Goal: Task Accomplishment & Management: Complete application form

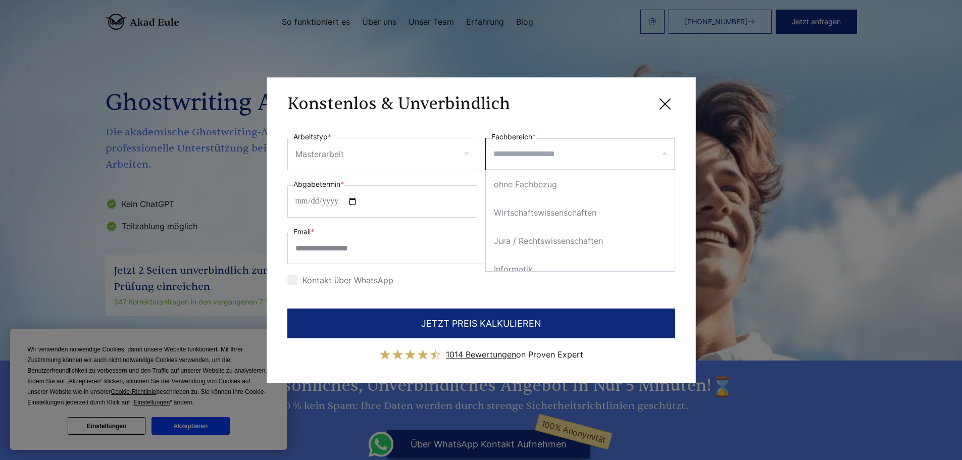
select select "**"
click at [542, 153] on input "Fachbereich *" at bounding box center [583, 154] width 181 height 16
type input "*"
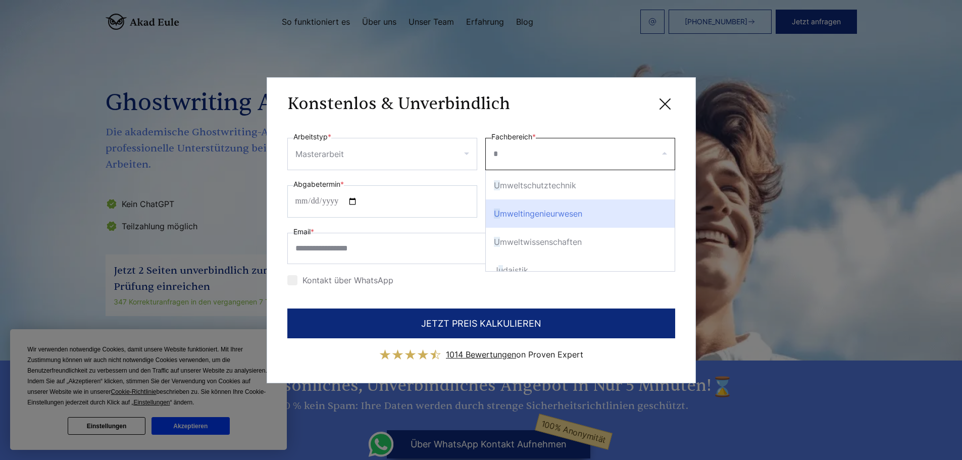
scroll to position [50, 0]
click at [575, 222] on div "U mweltwissenschaften" at bounding box center [580, 218] width 189 height 28
select select "***"
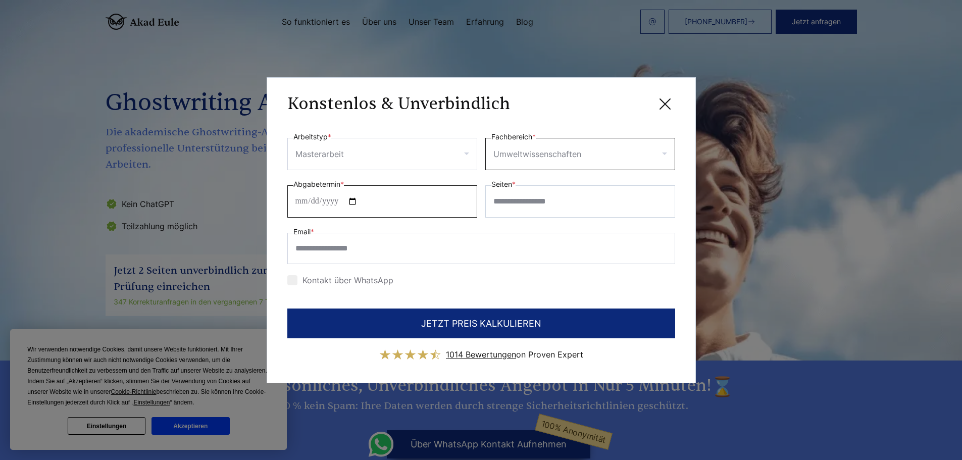
click at [361, 201] on input "Abgabetermin *" at bounding box center [382, 201] width 190 height 32
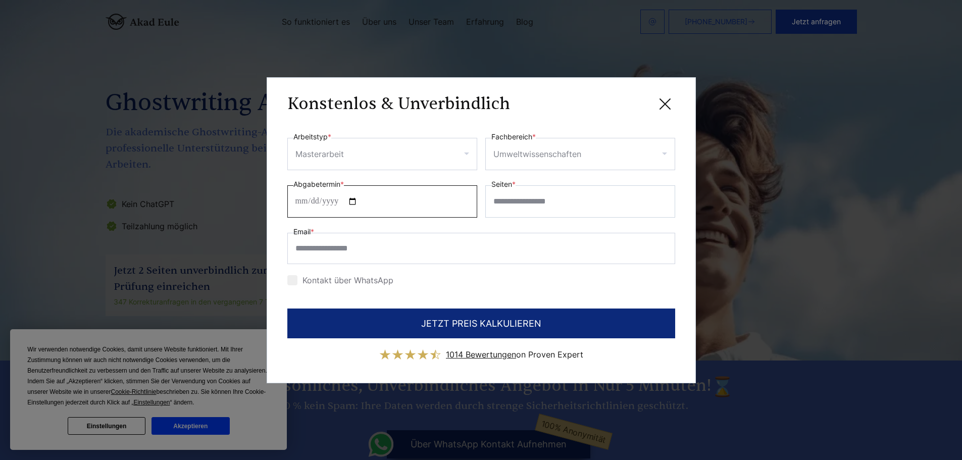
type input "**********"
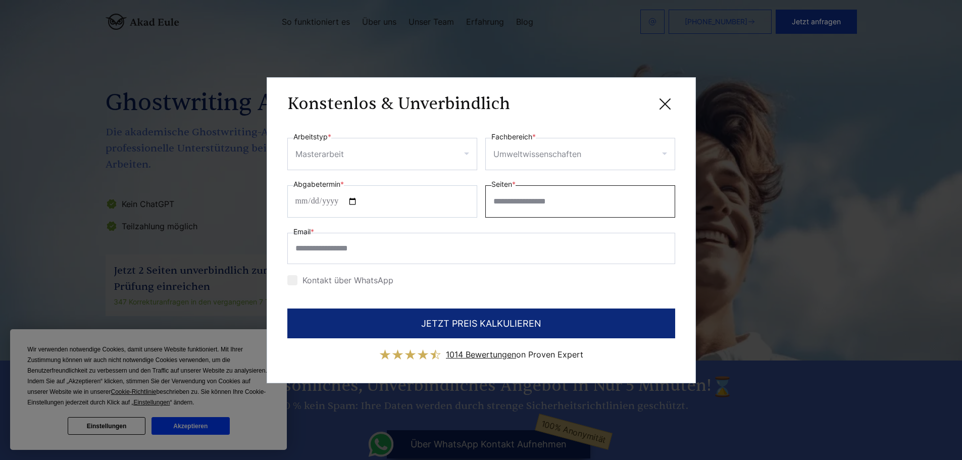
click at [502, 205] on input "Seiten *" at bounding box center [580, 201] width 190 height 32
click at [663, 195] on input "*" at bounding box center [580, 201] width 190 height 32
drag, startPoint x: 499, startPoint y: 204, endPoint x: 376, endPoint y: 210, distance: 123.3
click at [380, 210] on div "**********" at bounding box center [481, 197] width 388 height 39
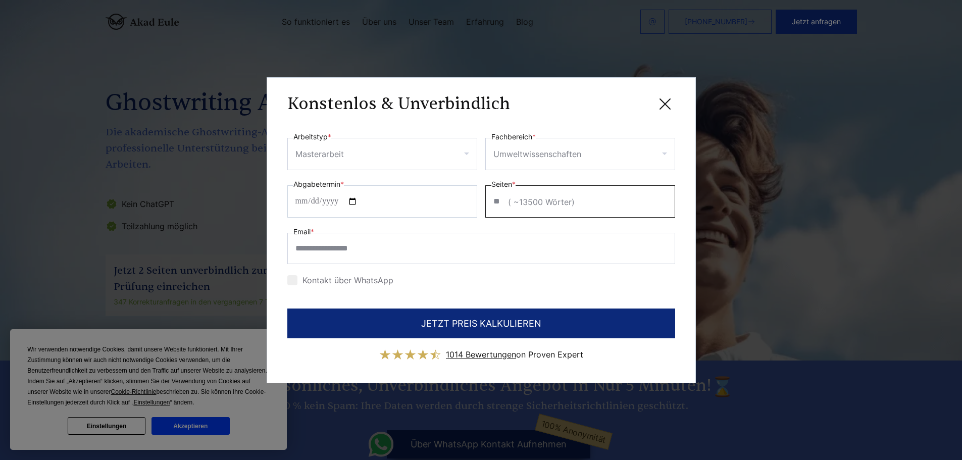
type input "*"
type input "**"
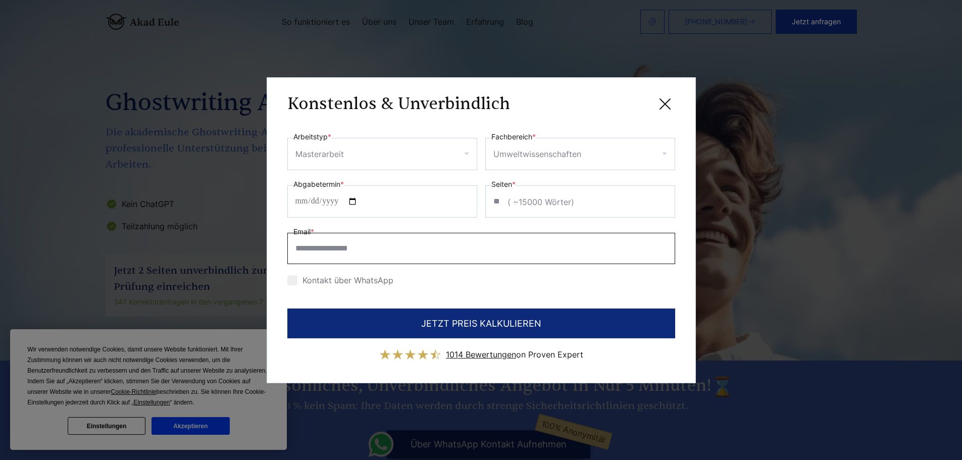
click at [316, 253] on input "Email *" at bounding box center [481, 248] width 388 height 31
type input "**********"
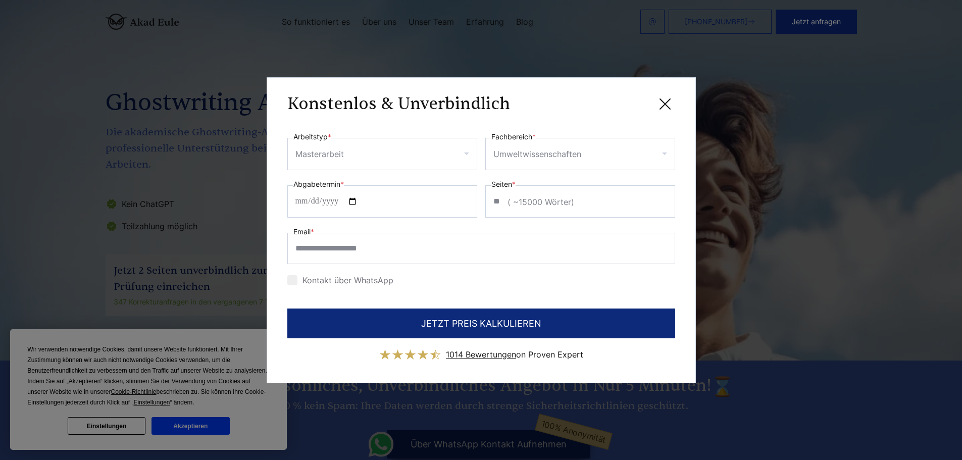
click at [288, 279] on div at bounding box center [292, 280] width 10 height 10
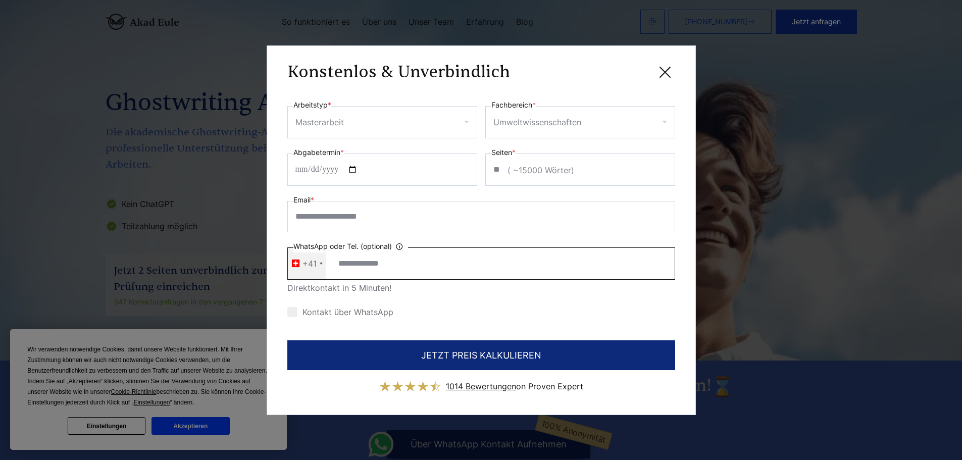
drag, startPoint x: 341, startPoint y: 275, endPoint x: 355, endPoint y: 262, distance: 19.3
click at [341, 275] on input "WhatsApp oder Tel. (optional) Ihre Daten werden nicht an Dritte weitergegeben" at bounding box center [481, 263] width 388 height 32
click at [368, 270] on input "WhatsApp oder Tel. (optional) Ihre Daten werden nicht an Dritte weitergegeben" at bounding box center [481, 263] width 388 height 32
click at [378, 249] on label "WhatsApp oder Tel. (optional) Ihre Daten werden nicht an Dritte weitergegeben" at bounding box center [350, 246] width 115 height 12
click at [378, 249] on input "WhatsApp oder Tel. (optional) Ihre Daten werden nicht an Dritte weitergegeben" at bounding box center [481, 263] width 388 height 32
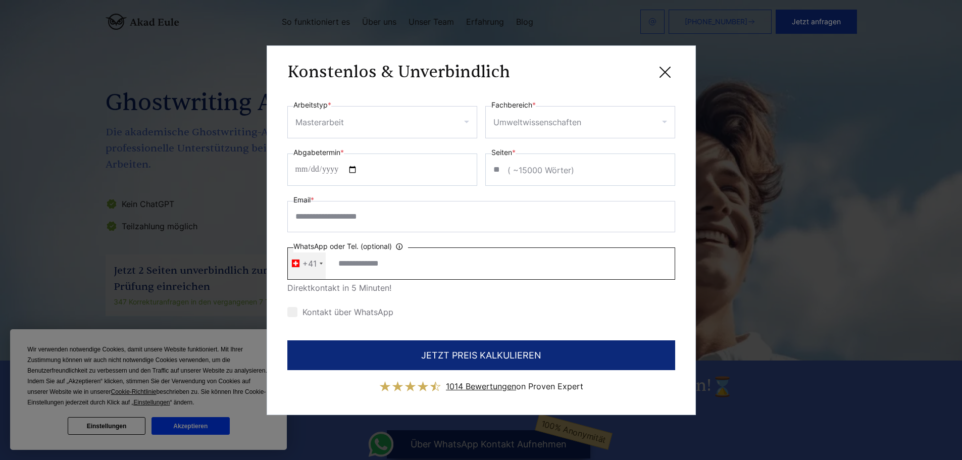
click at [386, 274] on input "WhatsApp oder Tel. (optional) Ihre Daten werden nicht an Dritte weitergegeben" at bounding box center [481, 263] width 388 height 32
click at [364, 258] on input "WhatsApp oder Tel. (optional) Ihre Daten werden nicht an Dritte weitergegeben" at bounding box center [481, 263] width 388 height 32
type input "**********"
click at [512, 315] on div "Kontakt über WhatsApp" at bounding box center [481, 312] width 388 height 16
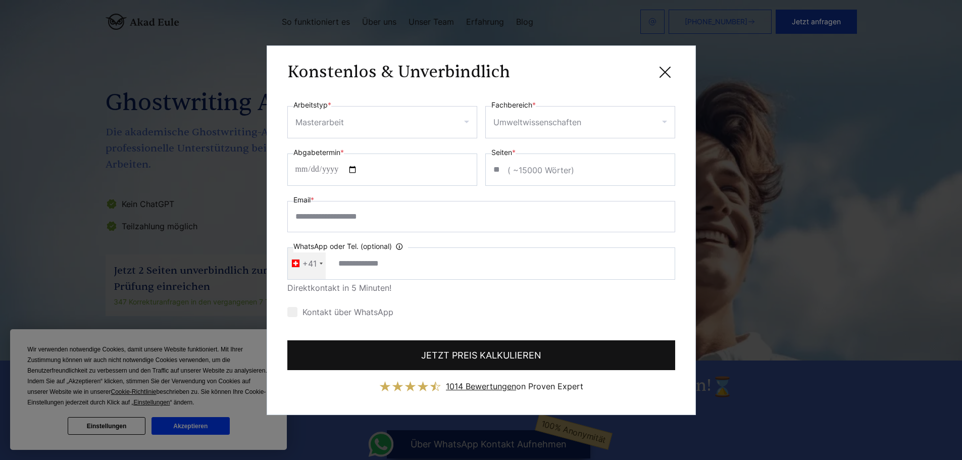
click at [531, 360] on button "JETZT PREIS KALKULIEREN" at bounding box center [481, 355] width 388 height 30
type input "**********"
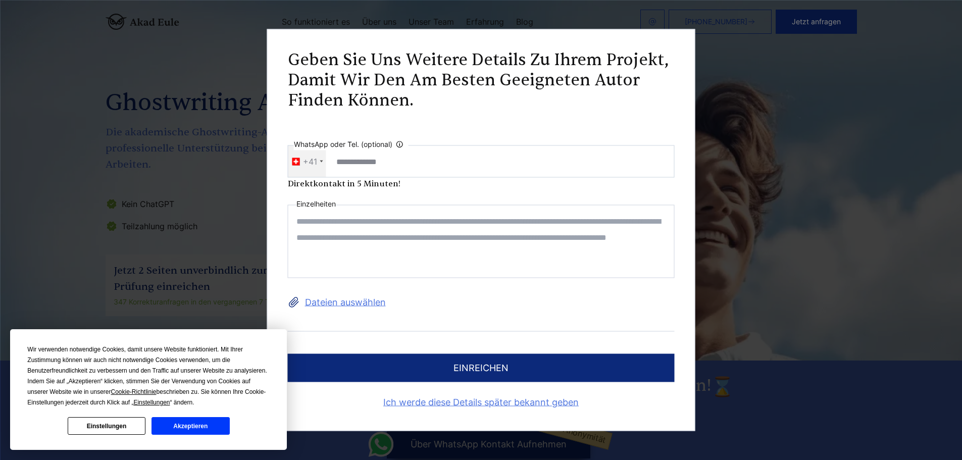
scroll to position [0, 0]
click at [195, 416] on div "Wir verwenden notwendige Cookies, damit unsere Website funktioniert. Mit Ihrer …" at bounding box center [148, 389] width 242 height 90
click at [196, 423] on button "Akzeptieren" at bounding box center [190, 426] width 78 height 18
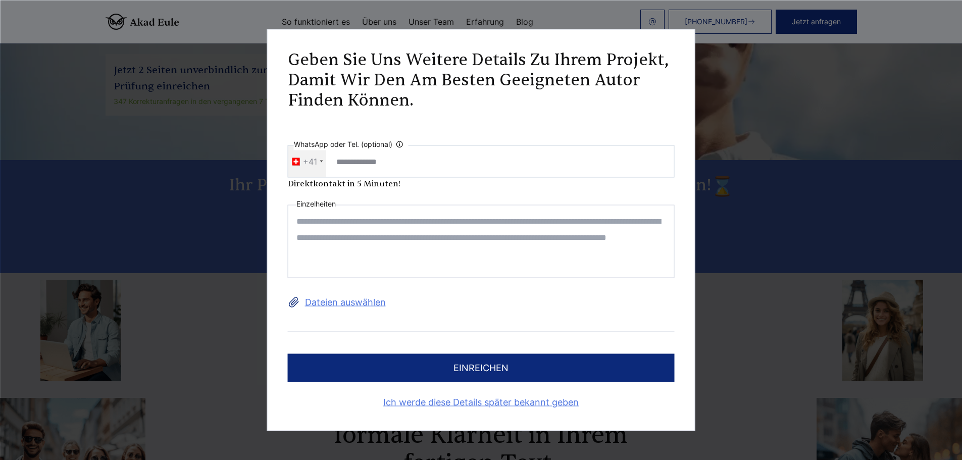
scroll to position [202, 0]
click at [50, 243] on div "**********" at bounding box center [481, 230] width 962 height 460
click at [536, 402] on link "Ich werde diese Details später bekannt geben" at bounding box center [481, 402] width 387 height 16
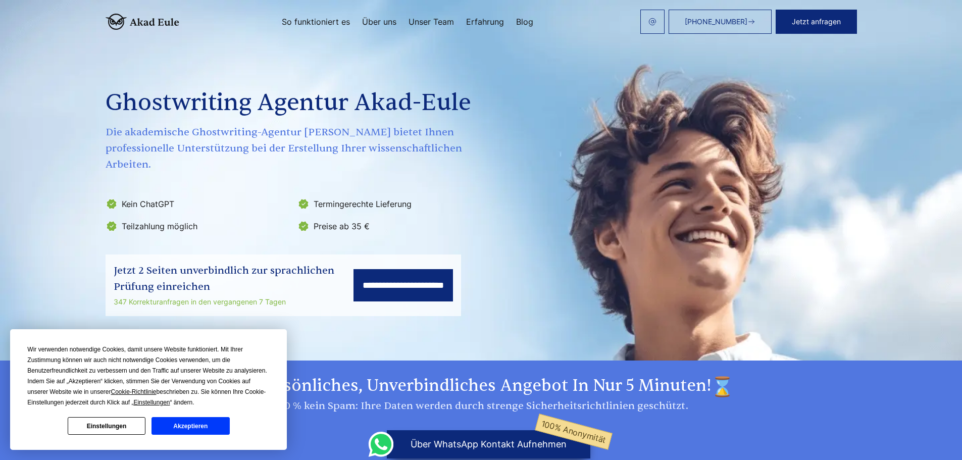
click at [206, 428] on button "Akzeptieren" at bounding box center [190, 426] width 78 height 18
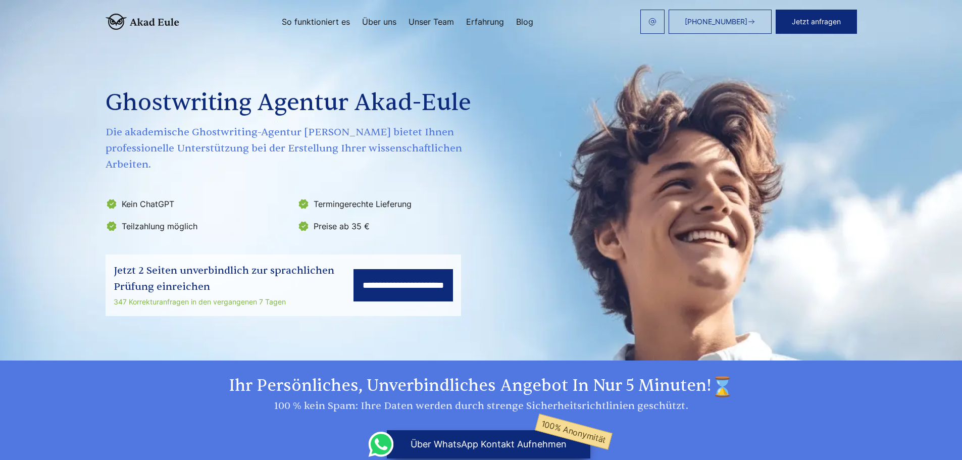
click at [319, 23] on link "So funktioniert es" at bounding box center [316, 22] width 68 height 8
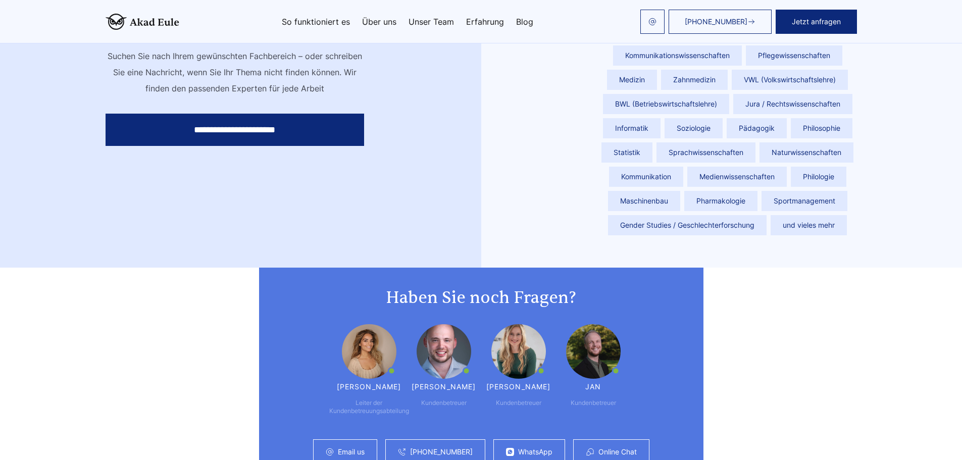
scroll to position [2360, 0]
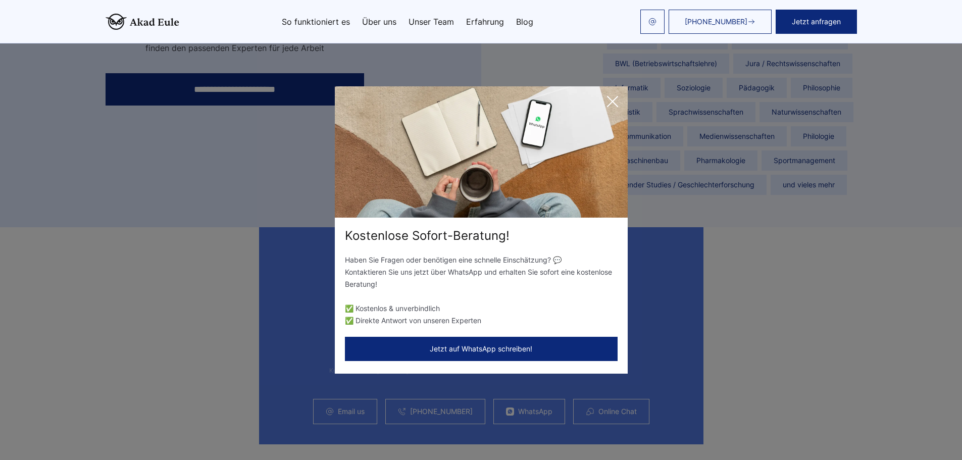
click at [610, 105] on icon at bounding box center [612, 101] width 20 height 20
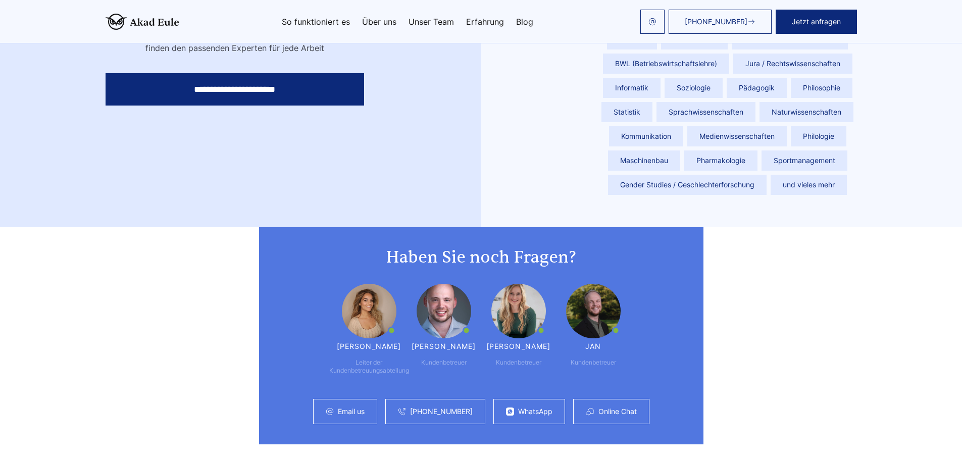
click at [362, 290] on img at bounding box center [369, 311] width 55 height 55
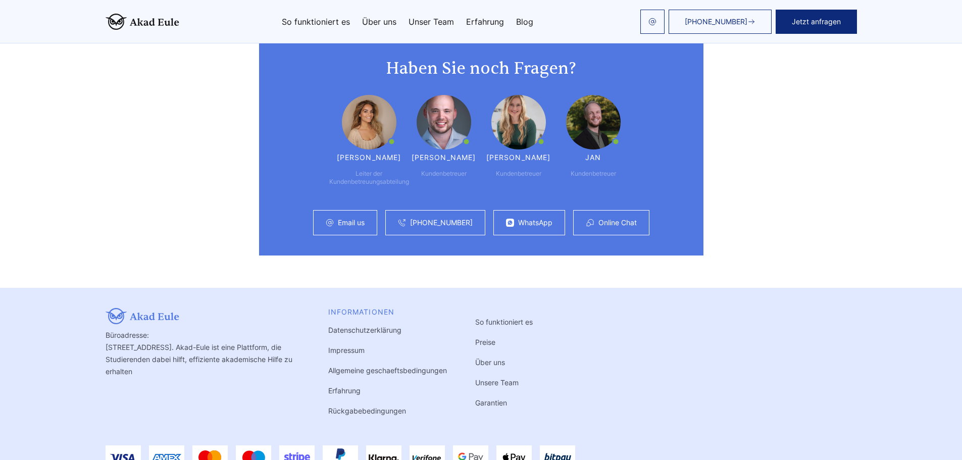
scroll to position [2534, 0]
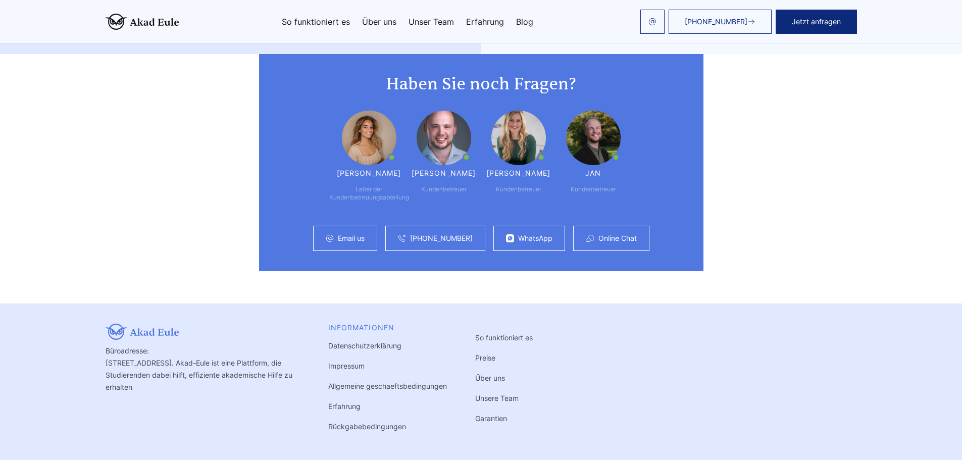
click at [479, 353] on link "Preise" at bounding box center [485, 357] width 20 height 9
click at [486, 353] on link "Preise" at bounding box center [485, 357] width 20 height 9
click at [443, 20] on link "Unser Team" at bounding box center [430, 22] width 45 height 8
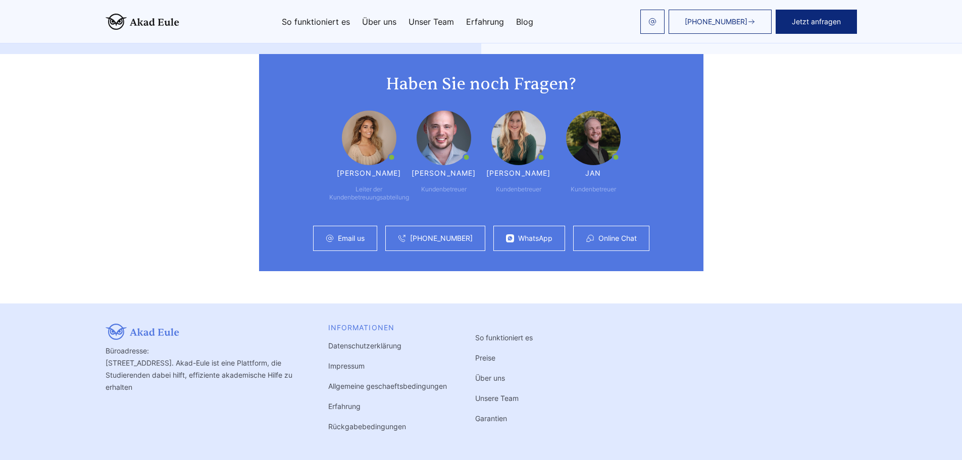
scroll to position [2513, 0]
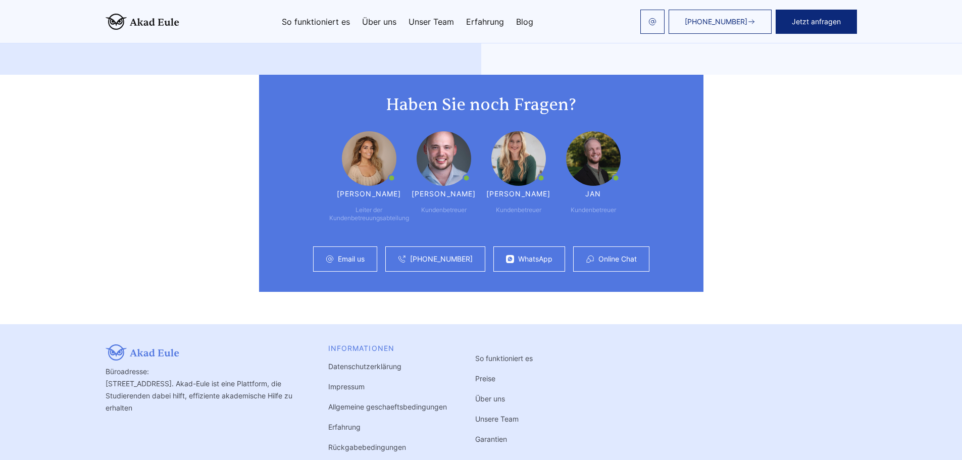
click at [415, 22] on link "Unser Team" at bounding box center [430, 22] width 45 height 8
click at [310, 16] on div "+49 441 93168044 Jetzt anfragen So funktioniert es Über uns Unser Team Erfahrung" at bounding box center [517, 22] width 677 height 24
click at [320, 23] on link "So funktioniert es" at bounding box center [316, 22] width 68 height 8
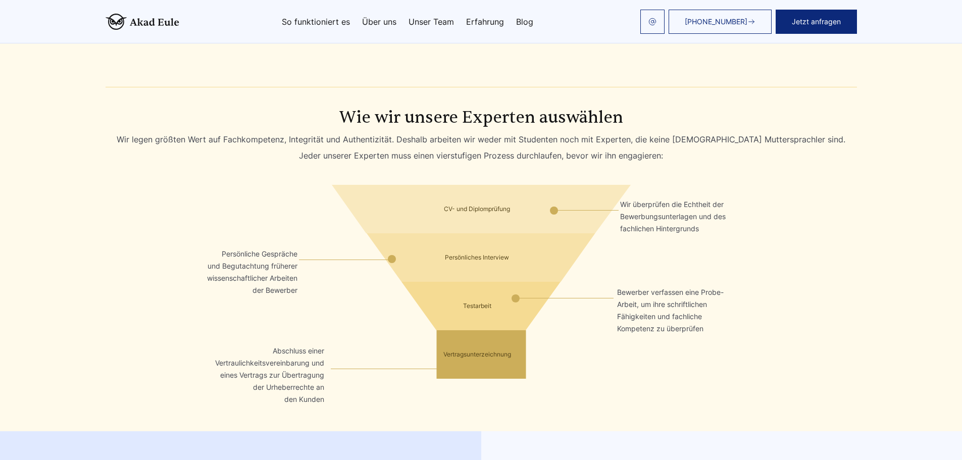
click at [145, 18] on img at bounding box center [143, 22] width 74 height 16
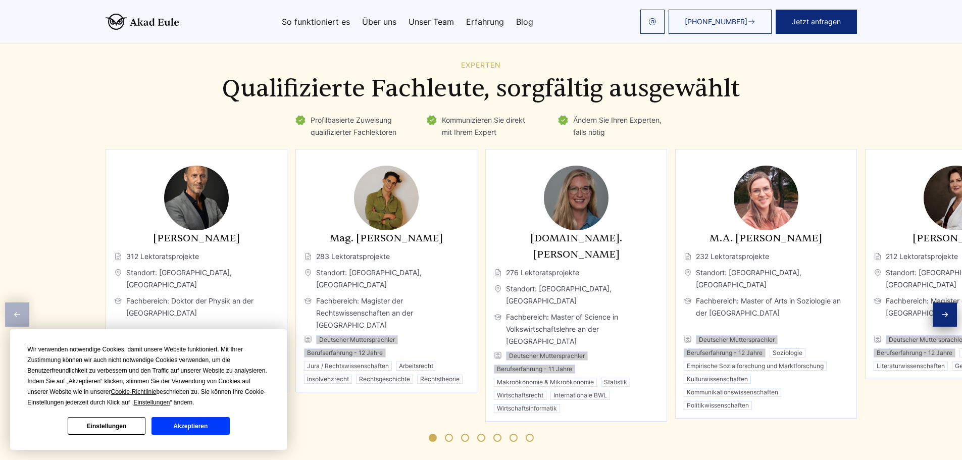
scroll to position [1413, 0]
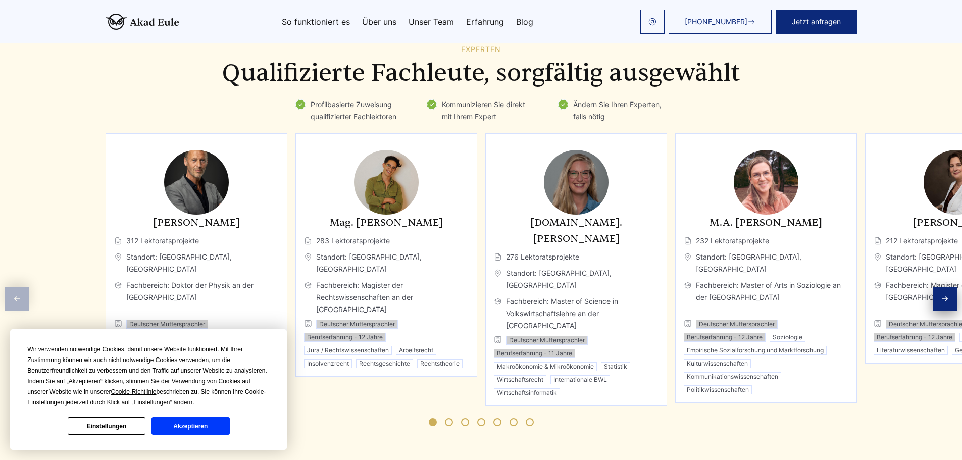
click at [171, 422] on button "Akzeptieren" at bounding box center [190, 426] width 78 height 18
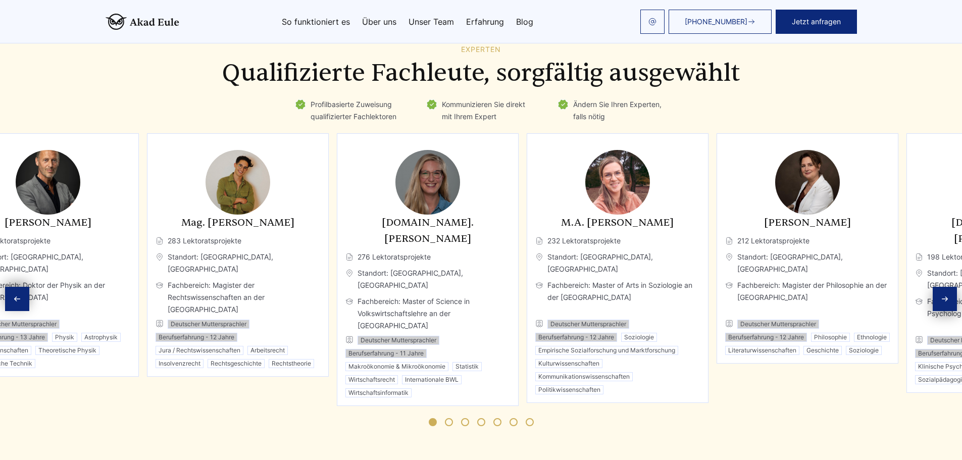
click at [131, 313] on div "Dr. Johannes Becker 312 Lektoratsprojekte Standort: München, Deutschland Fachbe…" at bounding box center [332, 269] width 751 height 273
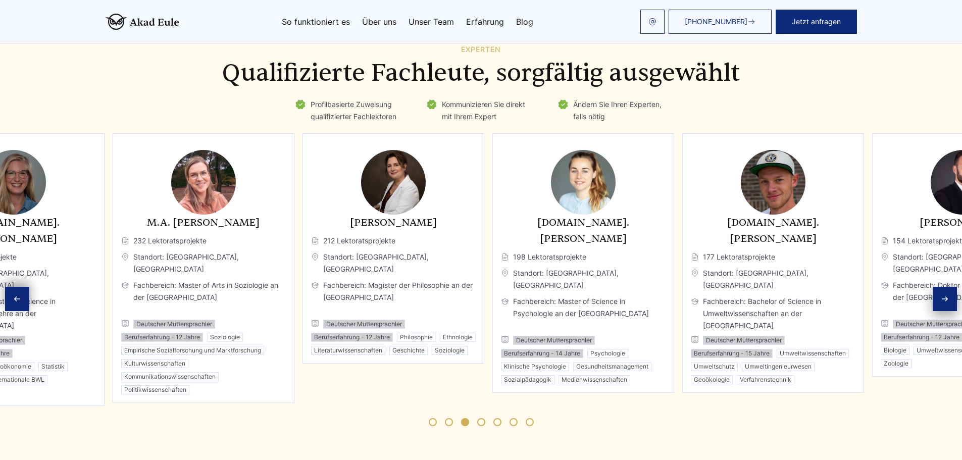
click at [323, 322] on ul "Deutscher Muttersprachler Berufserfahrung - 12 Jahre Philosophie Ethnologie Lit…" at bounding box center [393, 337] width 165 height 35
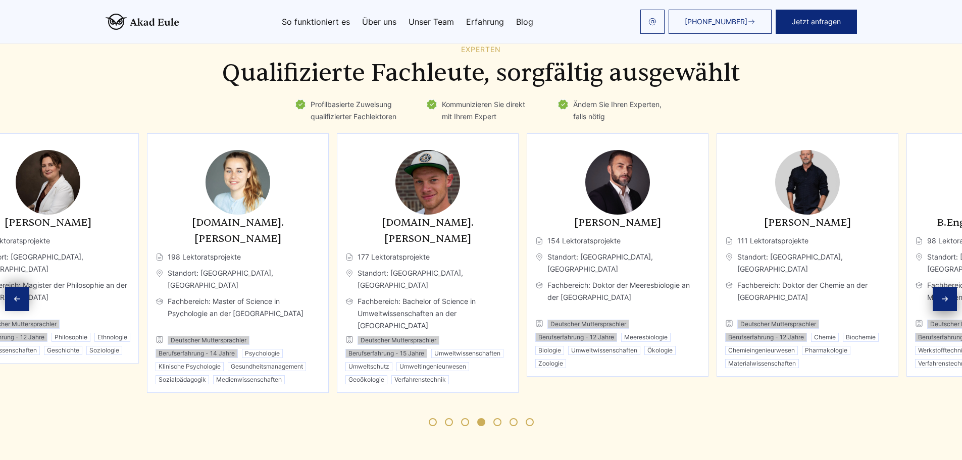
click at [282, 336] on ul "Deutscher Muttersprachler Berufserfahrung - 14 Jahre Psychologie Klinische Psyc…" at bounding box center [237, 360] width 165 height 48
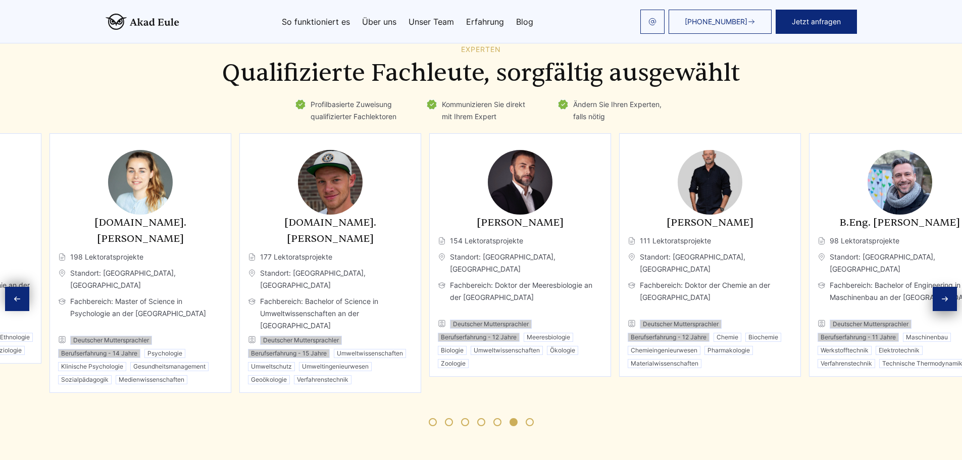
click at [438, 320] on ul "Deutscher Muttersprachler Berufserfahrung - 12 Jahre Meeresbiologie Biologie Um…" at bounding box center [520, 344] width 165 height 48
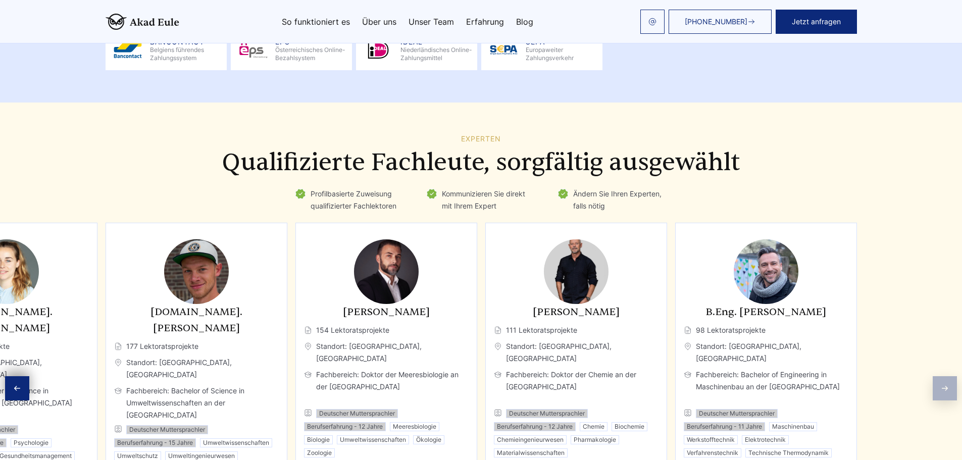
scroll to position [1312, 0]
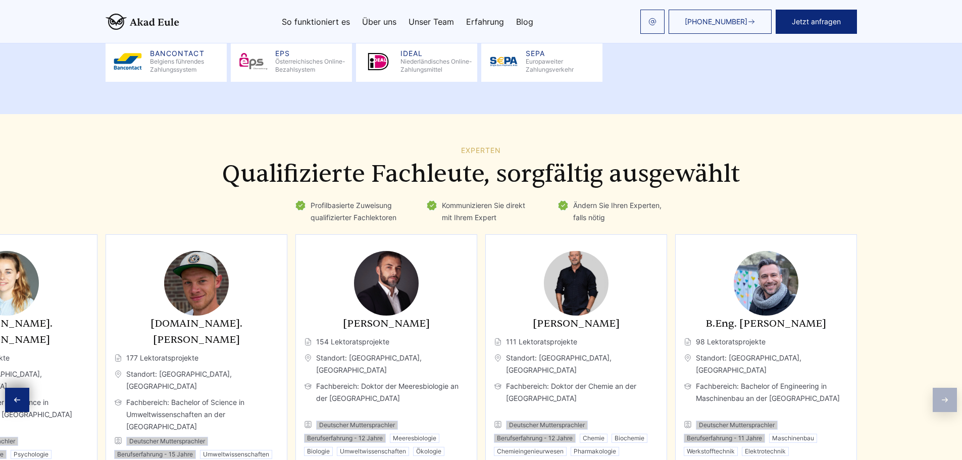
drag, startPoint x: 294, startPoint y: 326, endPoint x: 903, endPoint y: 331, distance: 608.3
click at [903, 331] on div "Experten Qualifizierte Fachleute, sorgfältig ausgewählt Profilbasierte Zuweisun…" at bounding box center [481, 342] width 962 height 393
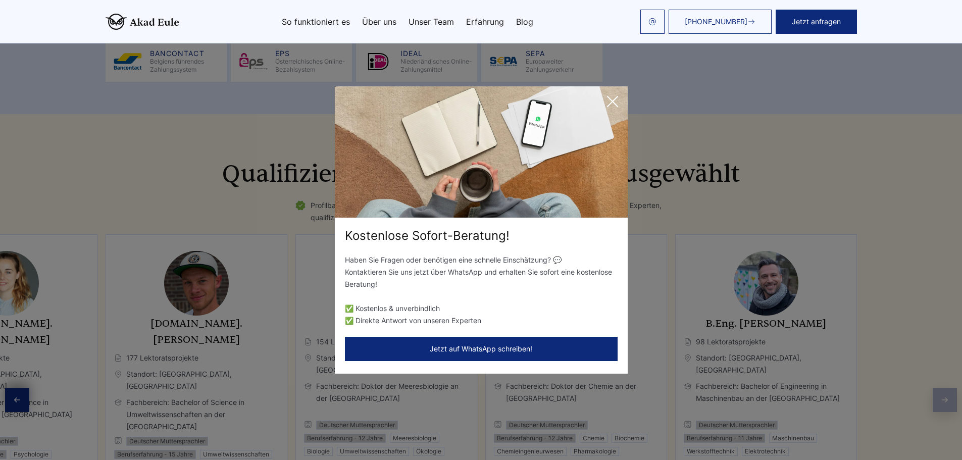
click at [618, 98] on icon at bounding box center [612, 101] width 20 height 20
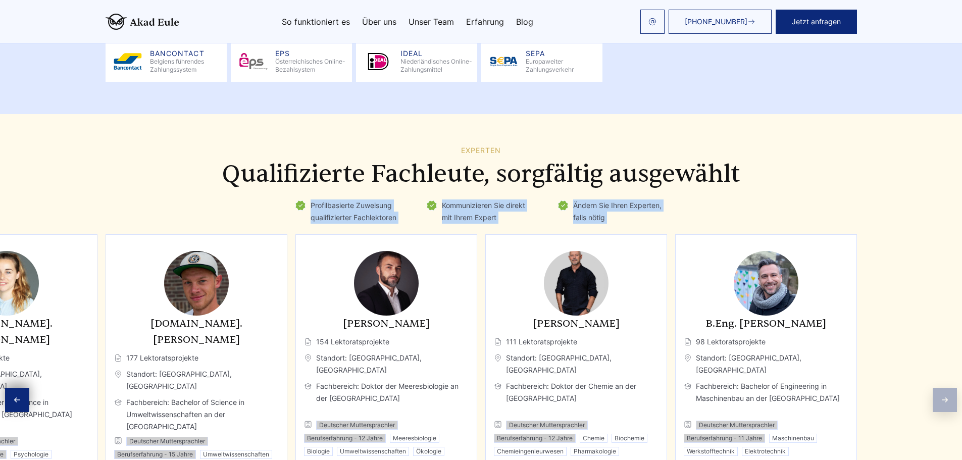
drag, startPoint x: 208, startPoint y: 189, endPoint x: 454, endPoint y: 221, distance: 247.8
click at [454, 221] on div "Experten Qualifizierte Fachleute, sorgfältig ausgewählt Profilbasierte Zuweisun…" at bounding box center [480, 342] width 775 height 393
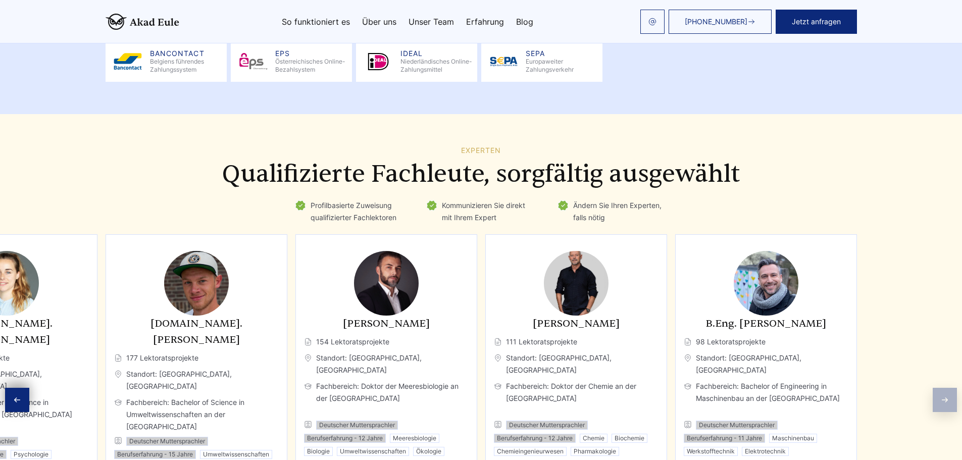
click at [87, 146] on div "Experten Qualifizierte Fachleute, sorgfältig ausgewählt Profilbasierte Zuweisun…" at bounding box center [481, 342] width 962 height 393
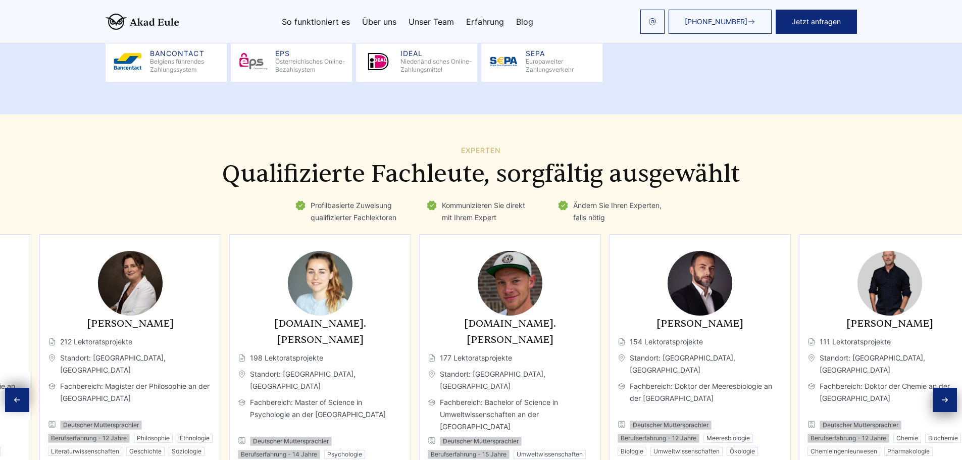
click at [407, 357] on div "M.Sc. Anna Nowak 198 Lektoratsprojekte Standort: Berlin, Deutschland Fachbereic…" at bounding box center [320, 363] width 182 height 259
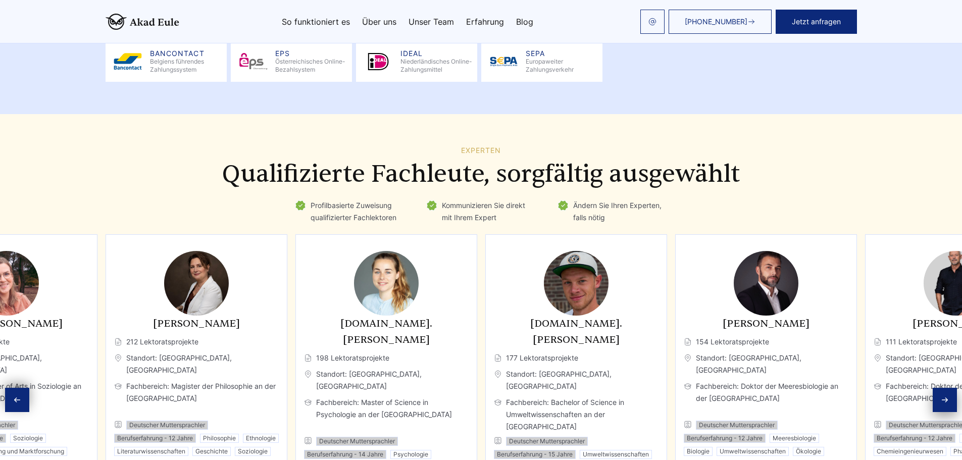
click at [195, 199] on ul "Profilbasierte Zuweisung qualifizierter Fachlektoren Kommunizieren Sie direkt m…" at bounding box center [481, 211] width 751 height 24
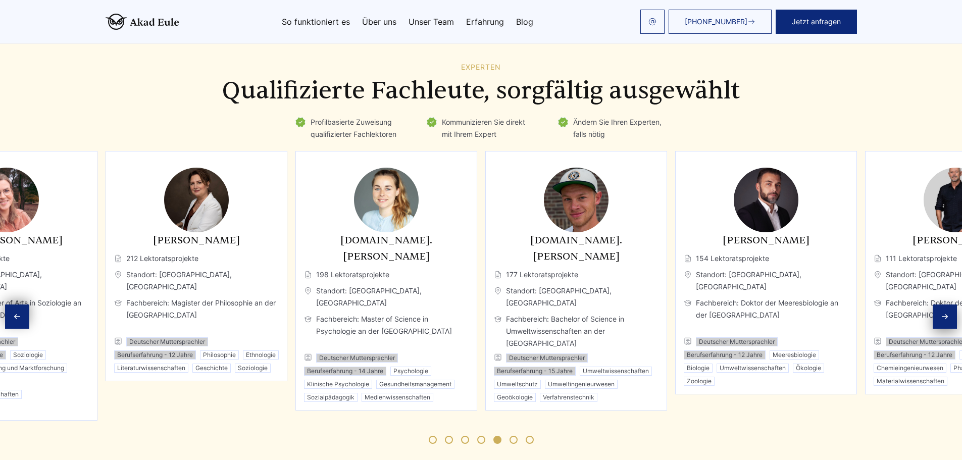
scroll to position [1413, 0]
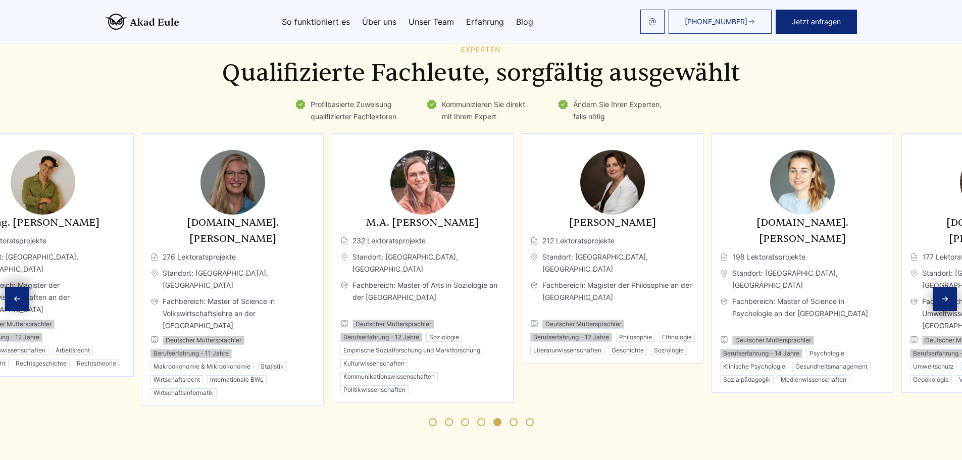
click at [575, 299] on div "Dr. Eleanor Fischer 212 Lektoratsprojekte Standort: Wien, Österreich Fachbereic…" at bounding box center [612, 285] width 165 height 140
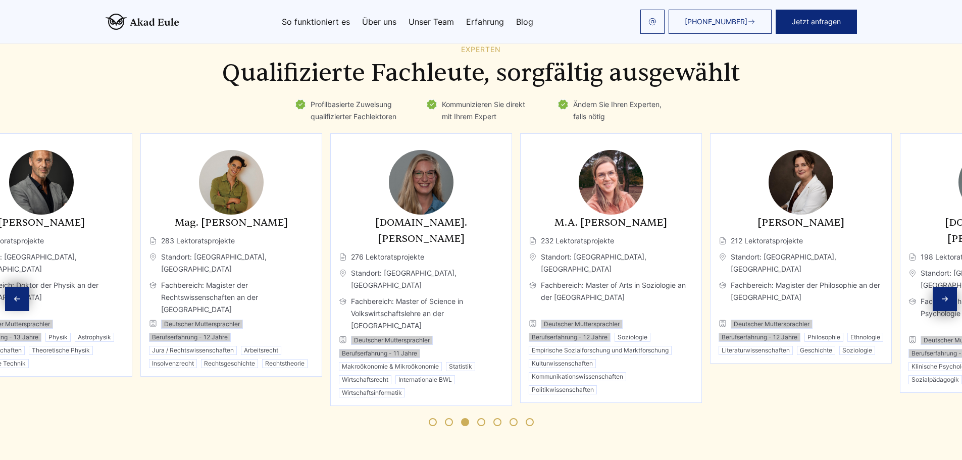
click at [961, 329] on html "+49 441 93168044 Jetzt anfragen So funktioniert es Über uns" at bounding box center [481, 120] width 962 height 3067
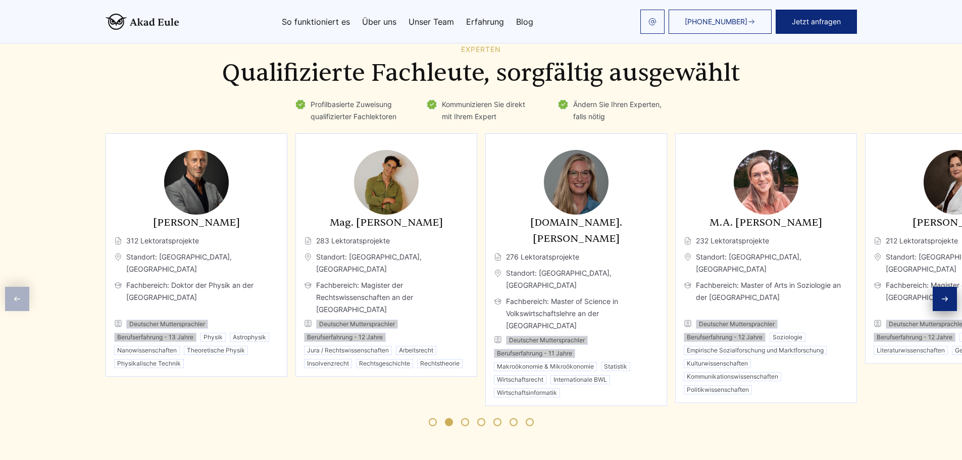
click at [413, 245] on div "Mag. Adrian Demir 283 Lektoratsprojekte Standort: Salzburg, Österreich Fachbere…" at bounding box center [386, 291] width 165 height 153
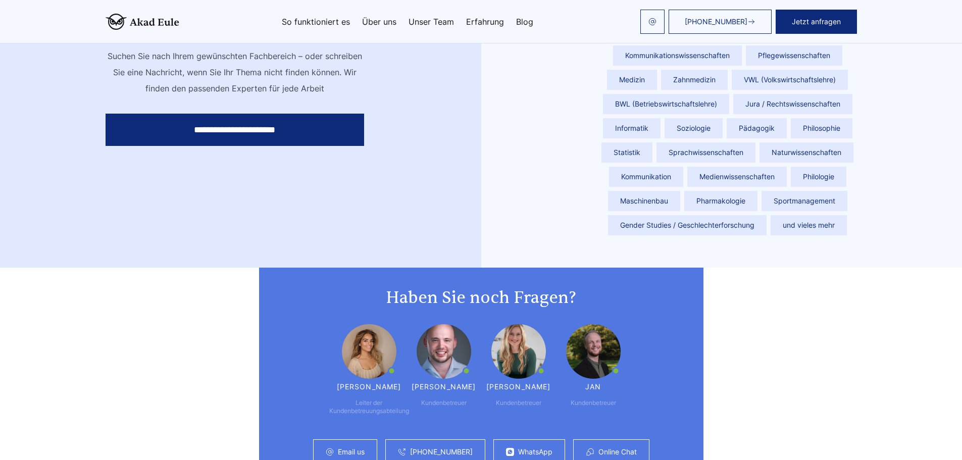
scroll to position [2322, 0]
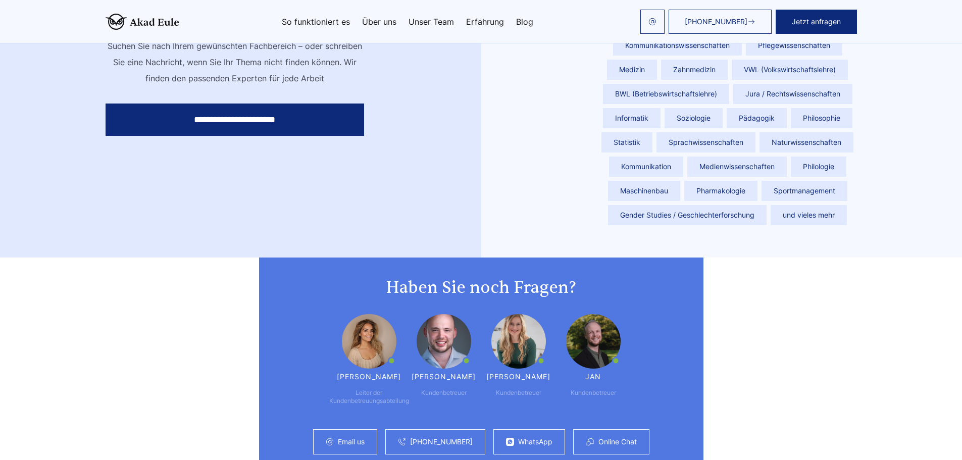
click at [207, 341] on div "Haben Sie noch Fragen? Maria Leiter der Kundenbetreuungsabteilung Günther Kunde…" at bounding box center [480, 365] width 775 height 217
